Goal: Use online tool/utility: Utilize a website feature to perform a specific function

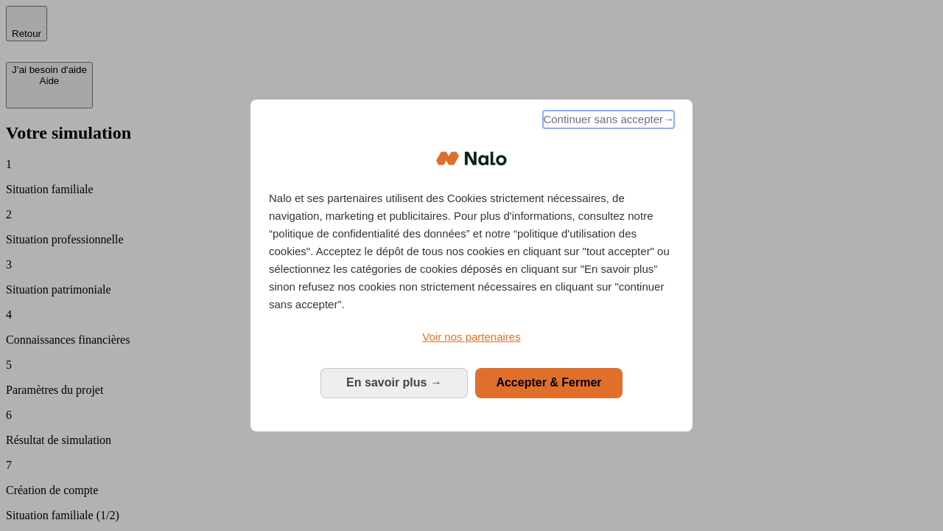
click at [607, 122] on span "Continuer sans accepter →" at bounding box center [608, 120] width 131 height 18
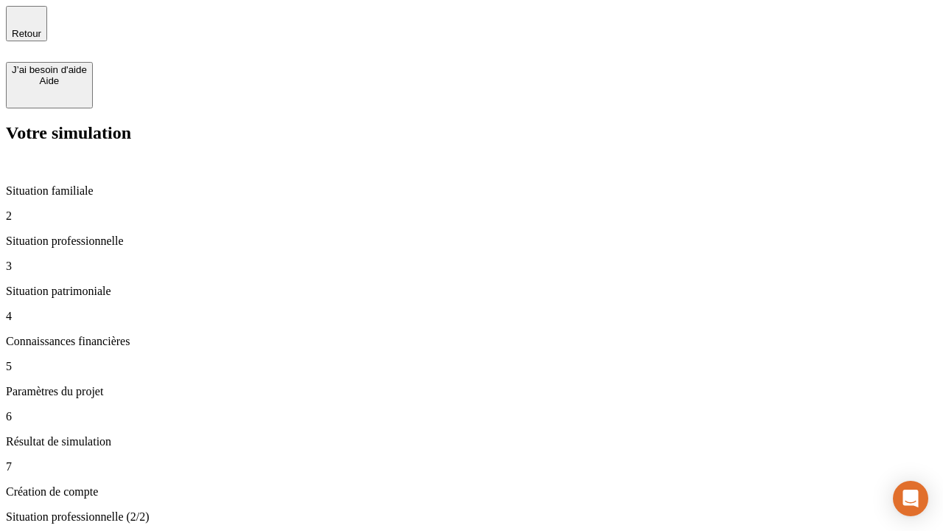
type input "30 000"
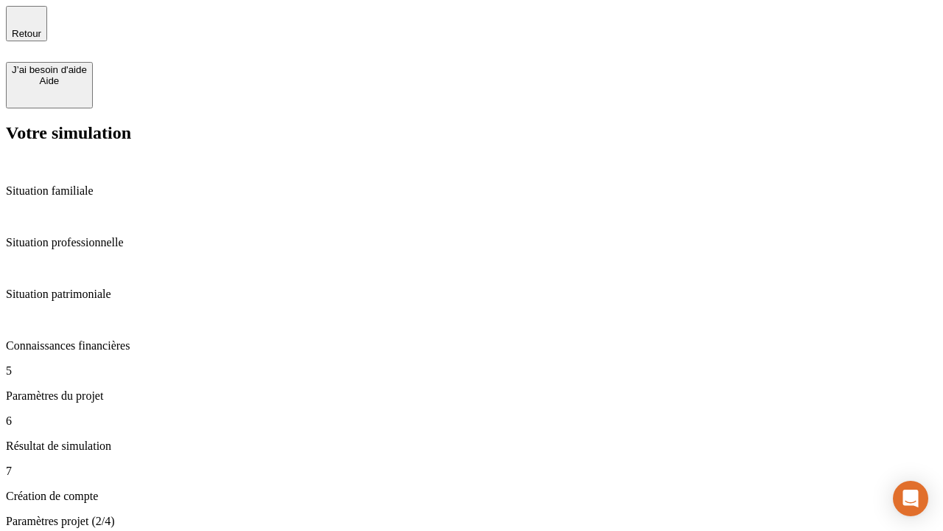
type input "25"
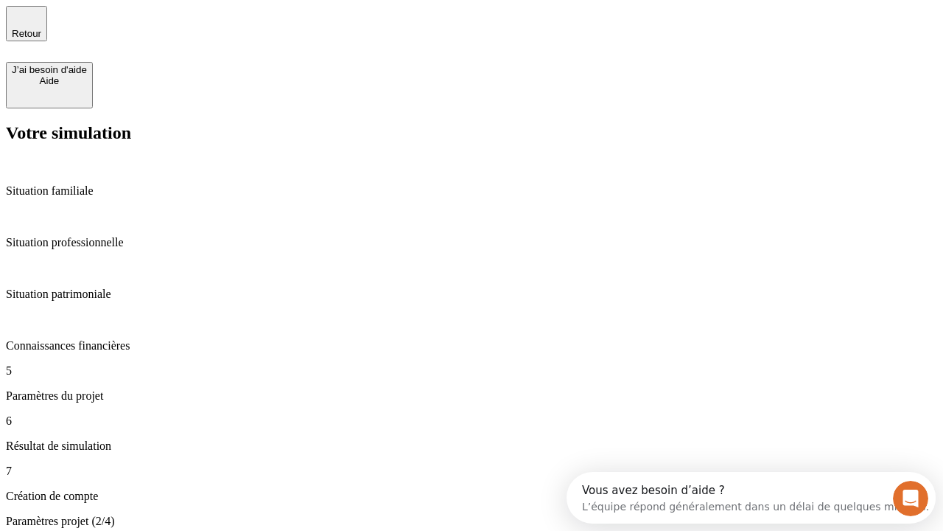
type input "1 000"
type input "640"
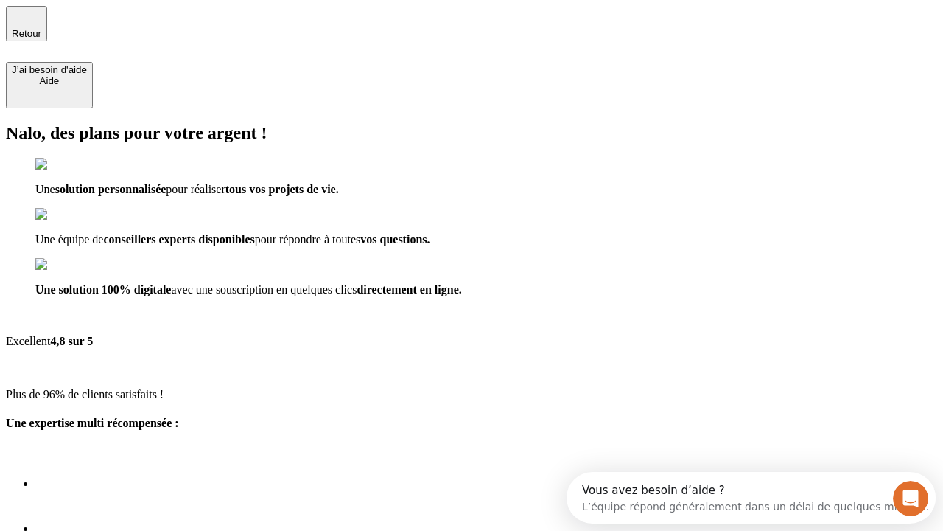
scroll to position [118, 0]
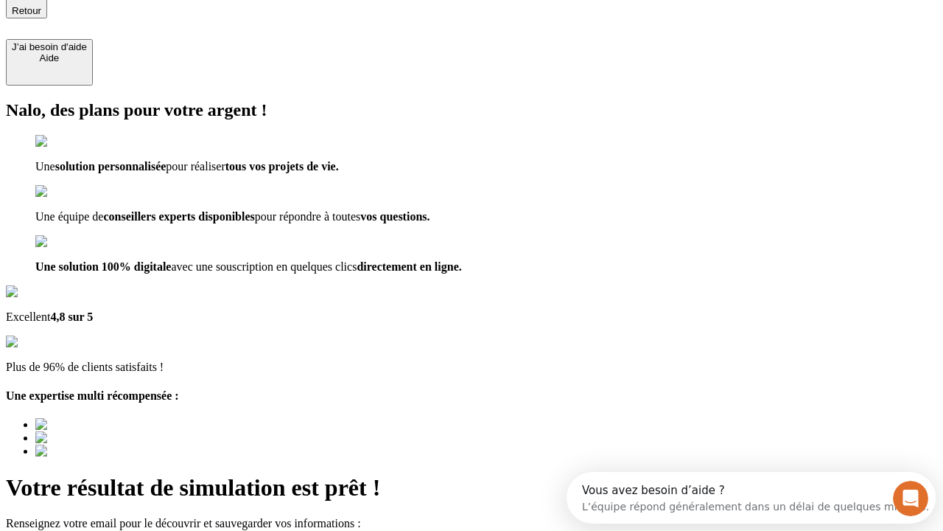
type input "[EMAIL_ADDRESS][PERSON_NAME][DOMAIN_NAME]"
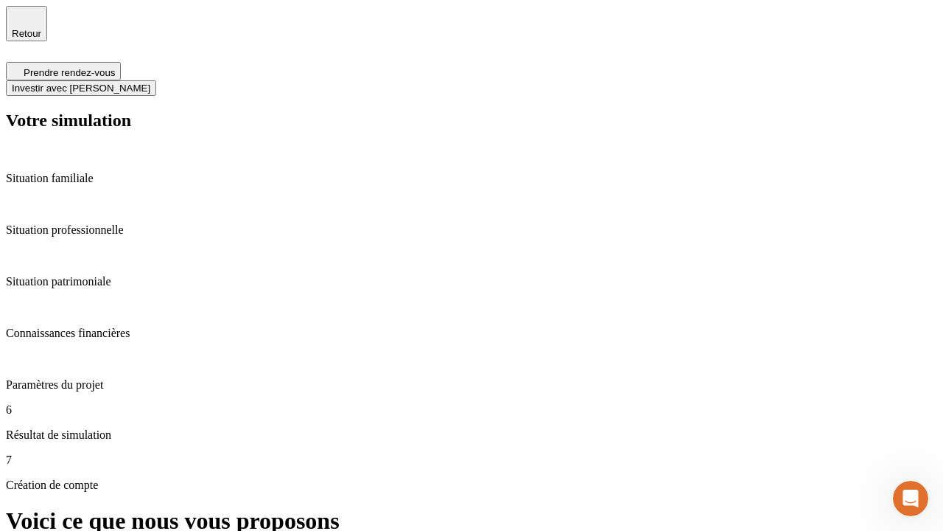
click at [150, 83] on span "Investir avec [PERSON_NAME]" at bounding box center [81, 88] width 139 height 11
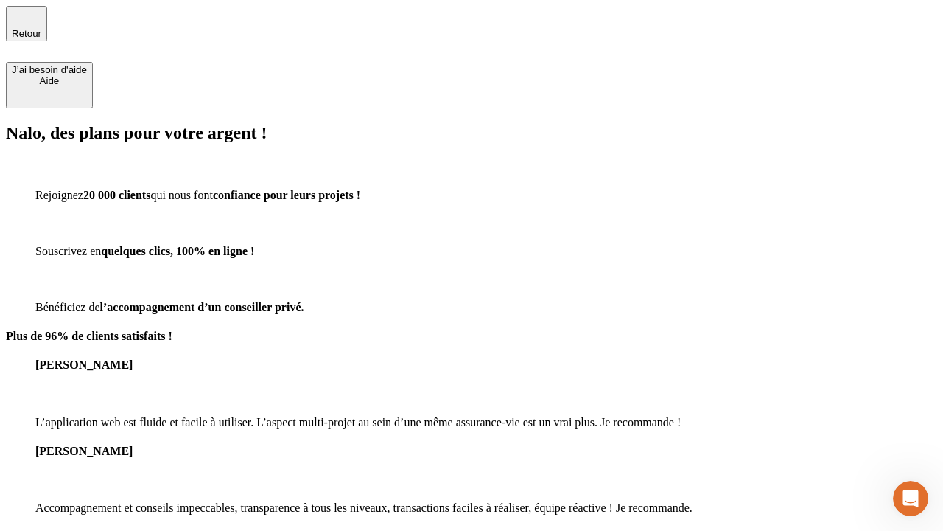
type input "[EMAIL_ADDRESS][PERSON_NAME][DOMAIN_NAME]"
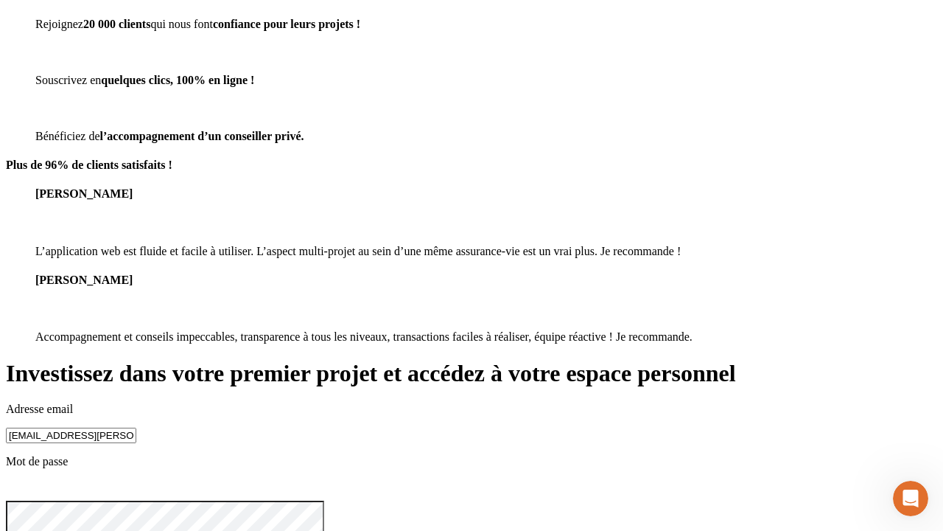
scroll to position [46, 0]
